Goal: Task Accomplishment & Management: Complete application form

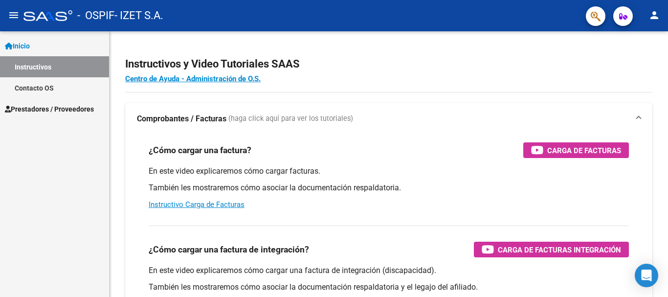
click at [56, 73] on link "Instructivos" at bounding box center [54, 66] width 109 height 21
click at [48, 116] on link "Prestadores / Proveedores" at bounding box center [54, 108] width 109 height 21
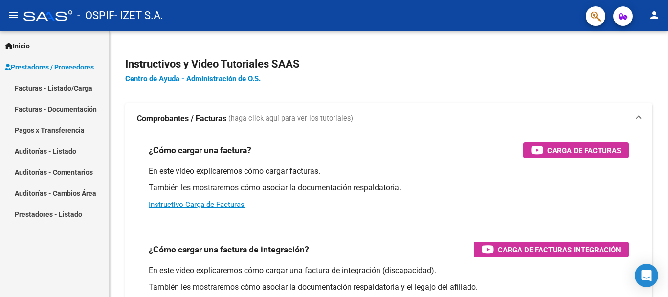
click at [57, 85] on link "Facturas - Listado/Carga" at bounding box center [54, 87] width 109 height 21
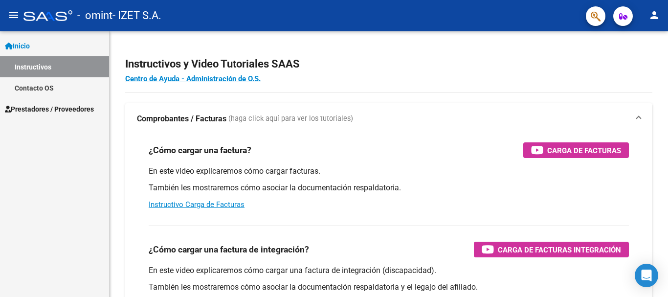
click at [92, 107] on span "Prestadores / Proveedores" at bounding box center [49, 109] width 89 height 11
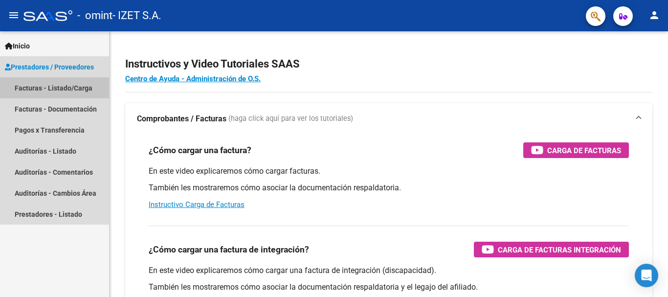
click at [91, 88] on link "Facturas - Listado/Carga" at bounding box center [54, 87] width 109 height 21
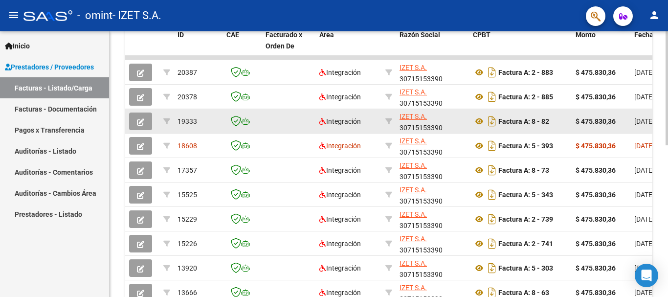
scroll to position [257, 0]
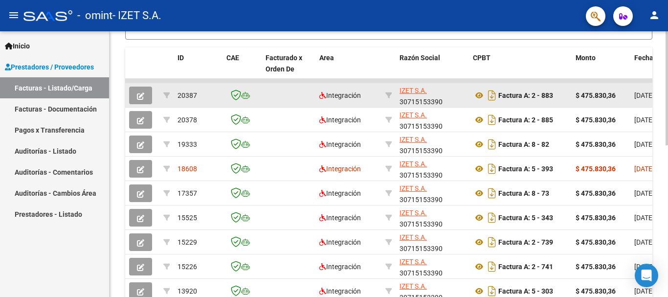
click at [140, 98] on icon "button" at bounding box center [140, 95] width 7 height 7
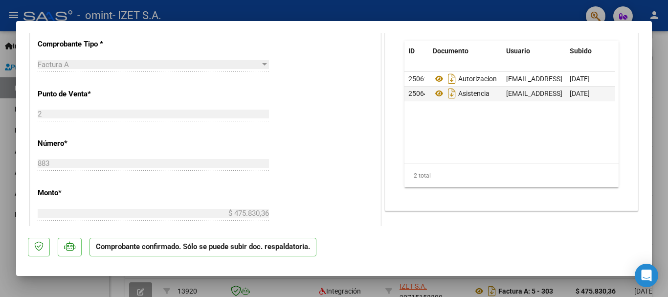
scroll to position [293, 0]
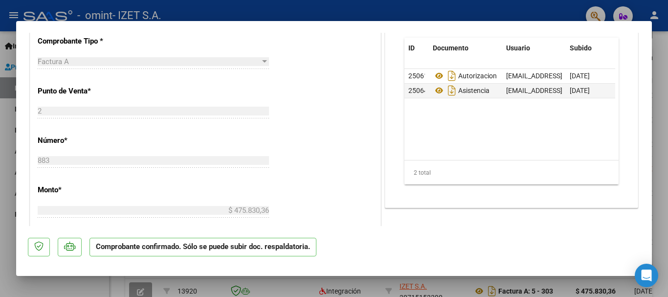
click at [40, 294] on div at bounding box center [334, 148] width 668 height 297
type input "$ 0,00"
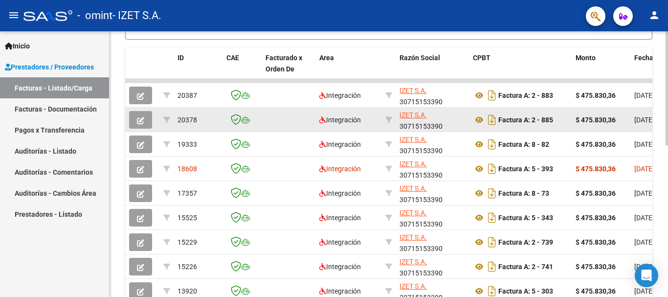
click at [143, 125] on button "button" at bounding box center [140, 120] width 23 height 18
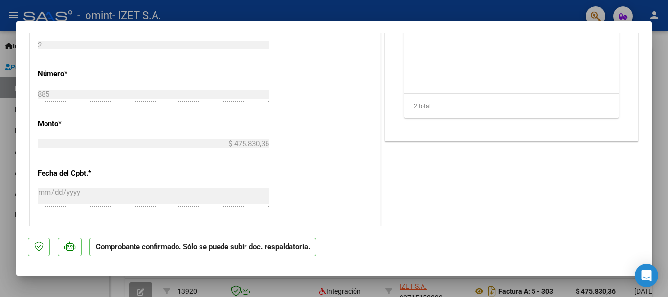
scroll to position [587, 0]
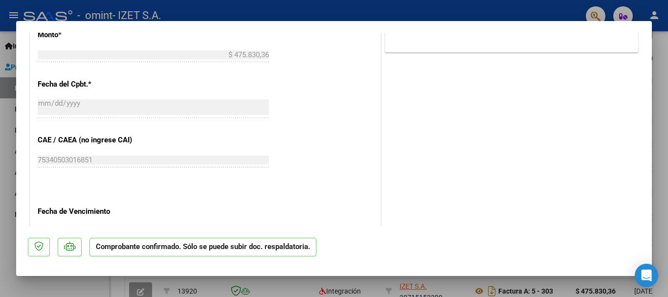
click at [91, 283] on div at bounding box center [334, 148] width 668 height 297
type input "$ 0,00"
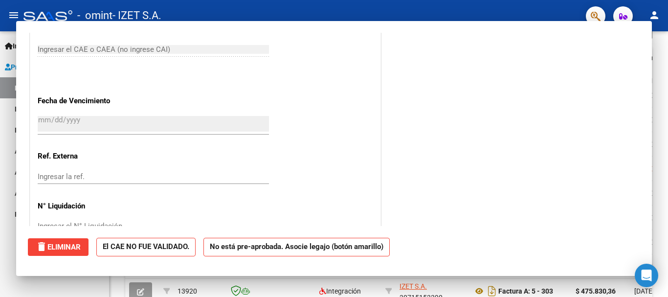
scroll to position [476, 0]
